Goal: Transaction & Acquisition: Obtain resource

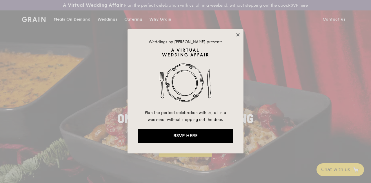
click at [240, 35] on icon at bounding box center [237, 34] width 5 height 5
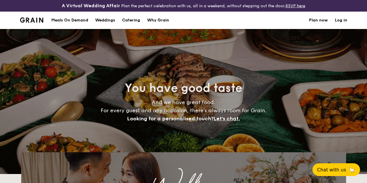
select select
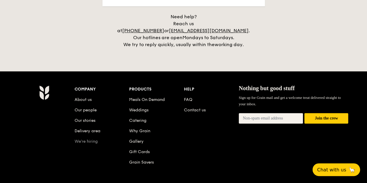
scroll to position [1235, 0]
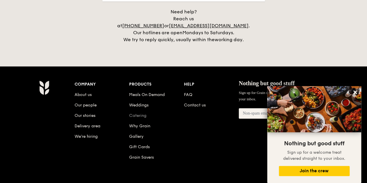
click at [134, 113] on link "Catering" at bounding box center [137, 115] width 17 height 5
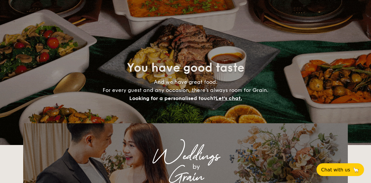
select select
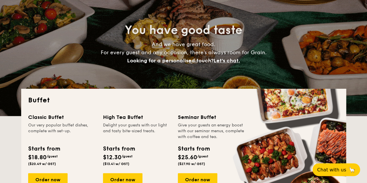
scroll to position [116, 0]
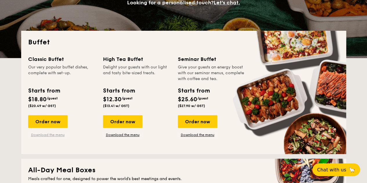
click at [53, 137] on link "Download the menu" at bounding box center [47, 134] width 39 height 5
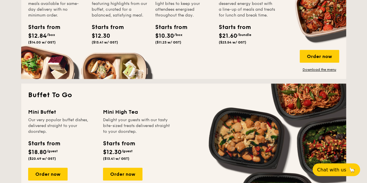
scroll to position [348, 0]
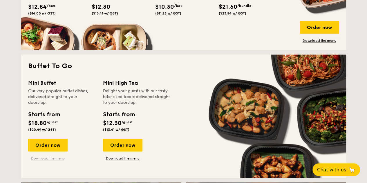
click at [47, 161] on link "Download the menu" at bounding box center [47, 158] width 39 height 5
